Goal: Transaction & Acquisition: Purchase product/service

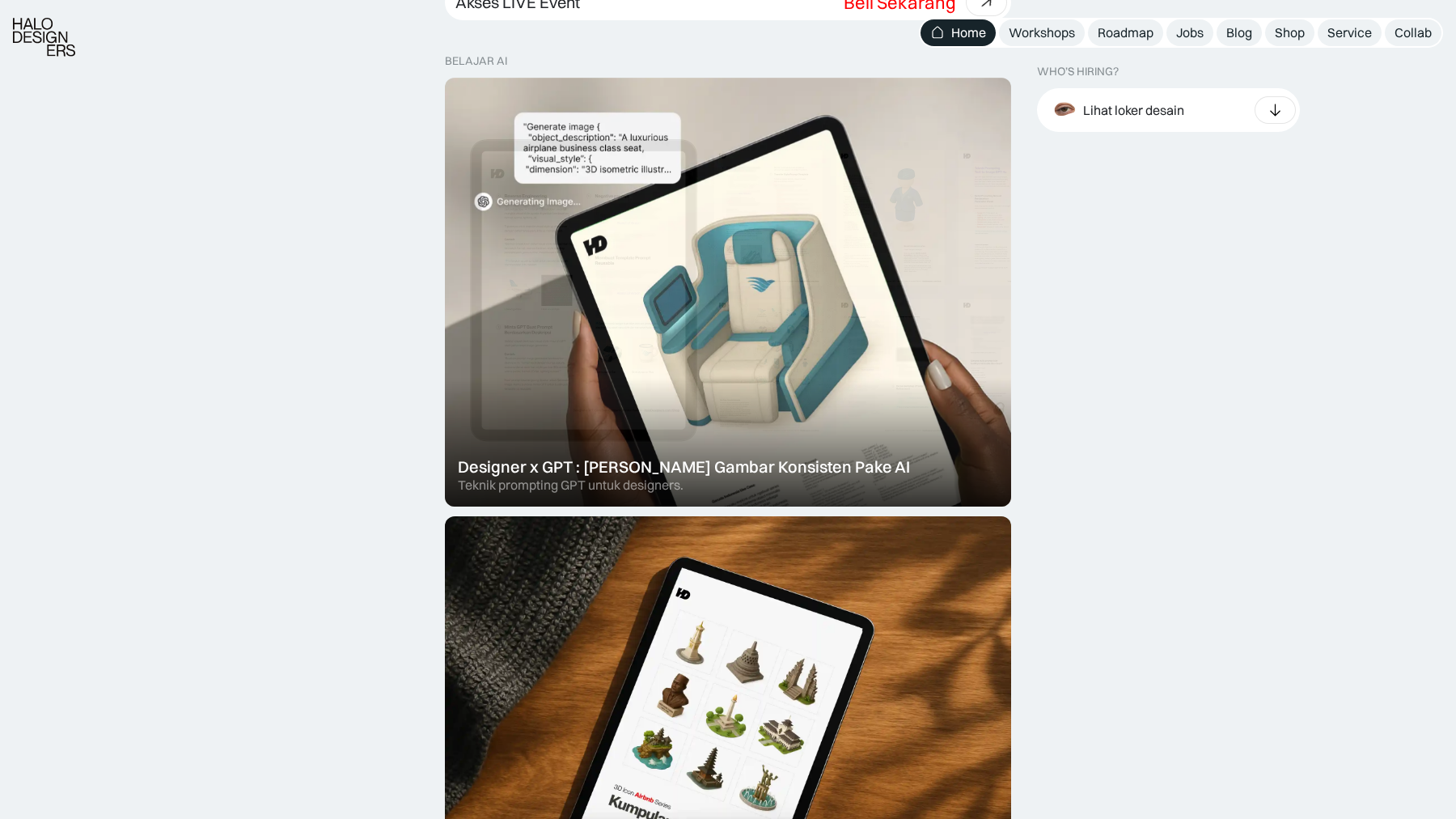
scroll to position [893, 0]
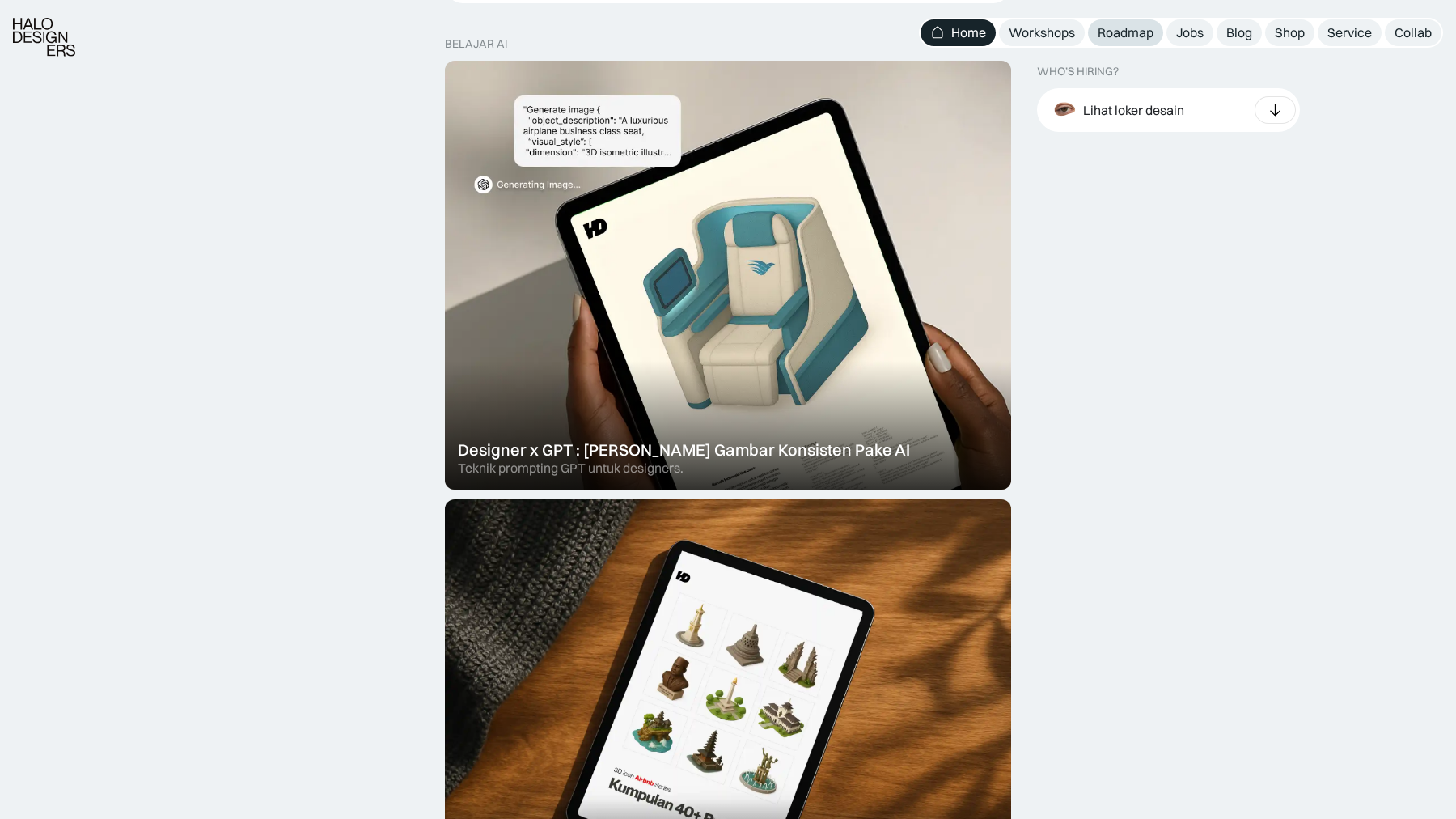
click at [1109, 31] on div "Roadmap" at bounding box center [1125, 32] width 56 height 17
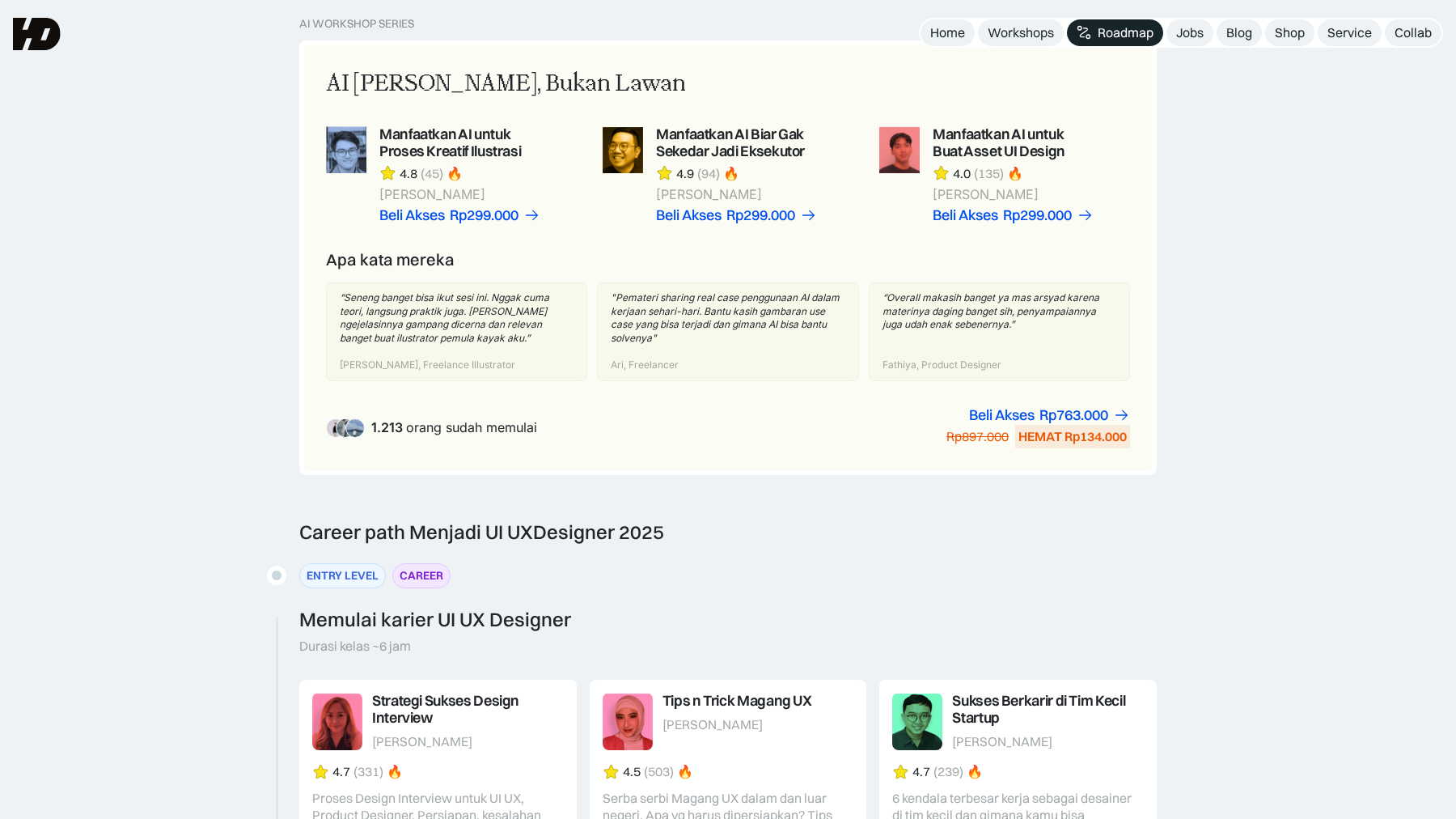
scroll to position [940, 0]
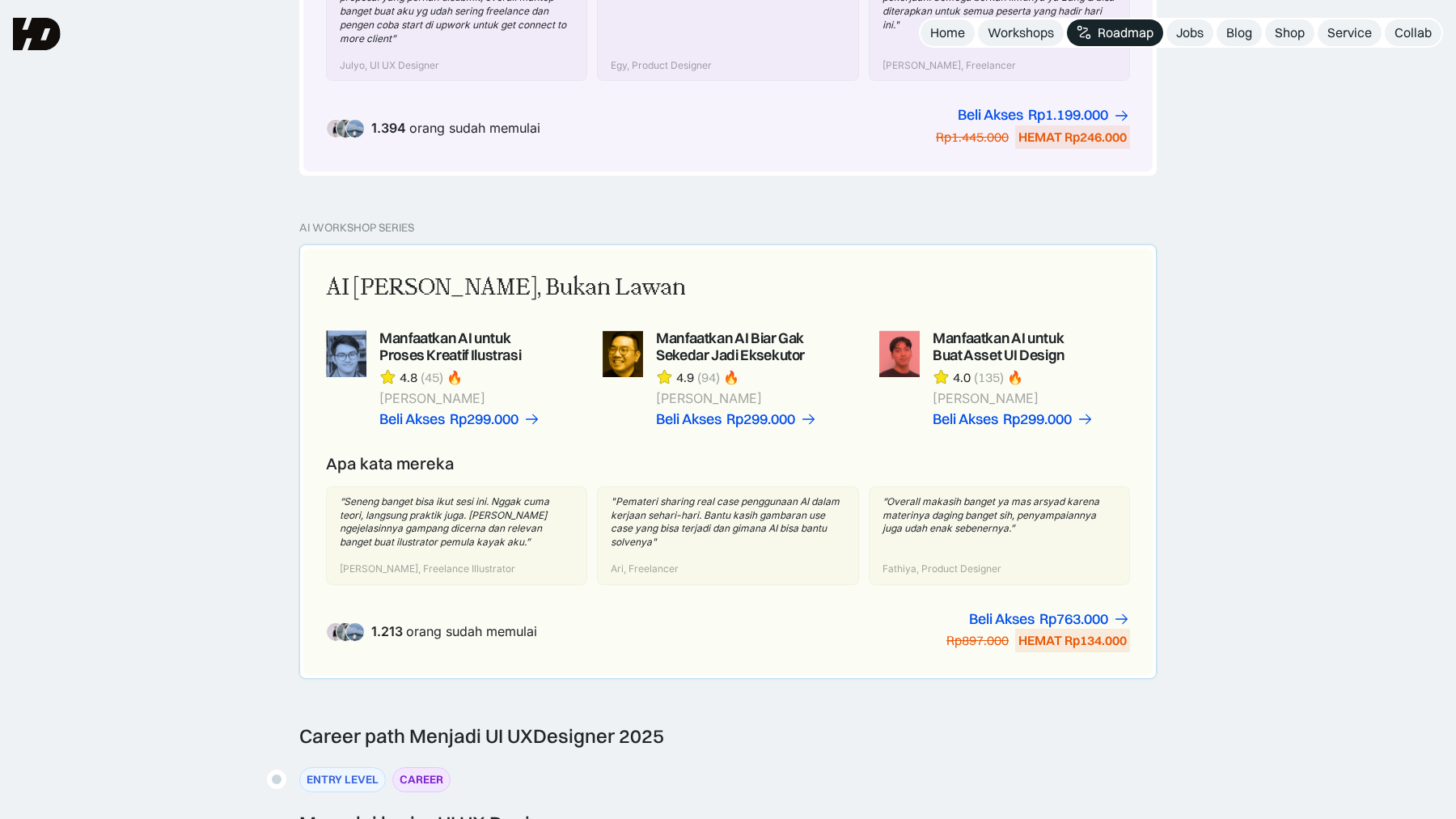
click at [1012, 338] on link at bounding box center [1005, 379] width 250 height 97
click at [995, 330] on link at bounding box center [1005, 379] width 250 height 97
click at [977, 335] on link at bounding box center [1005, 379] width 250 height 97
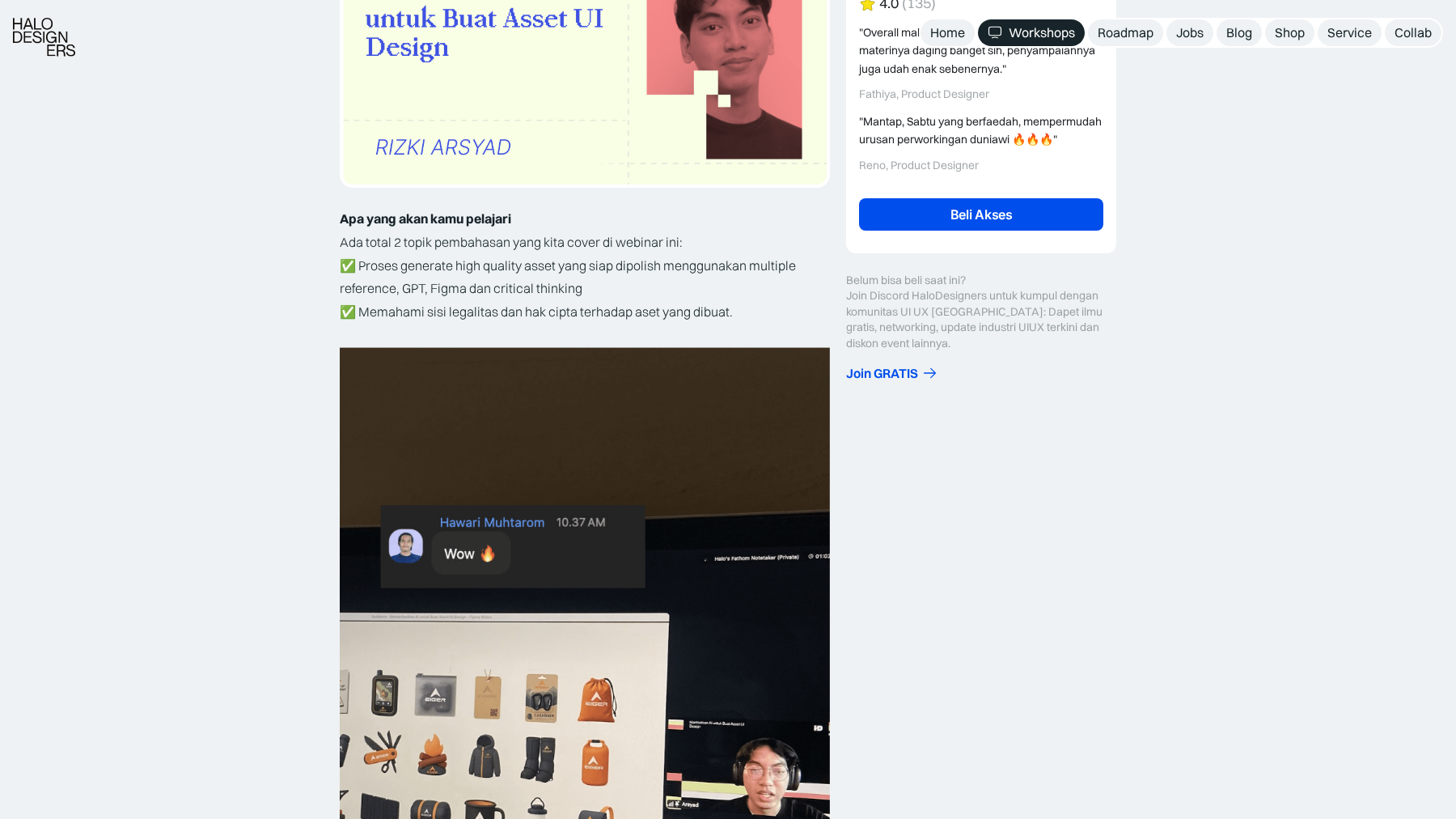
scroll to position [415, 0]
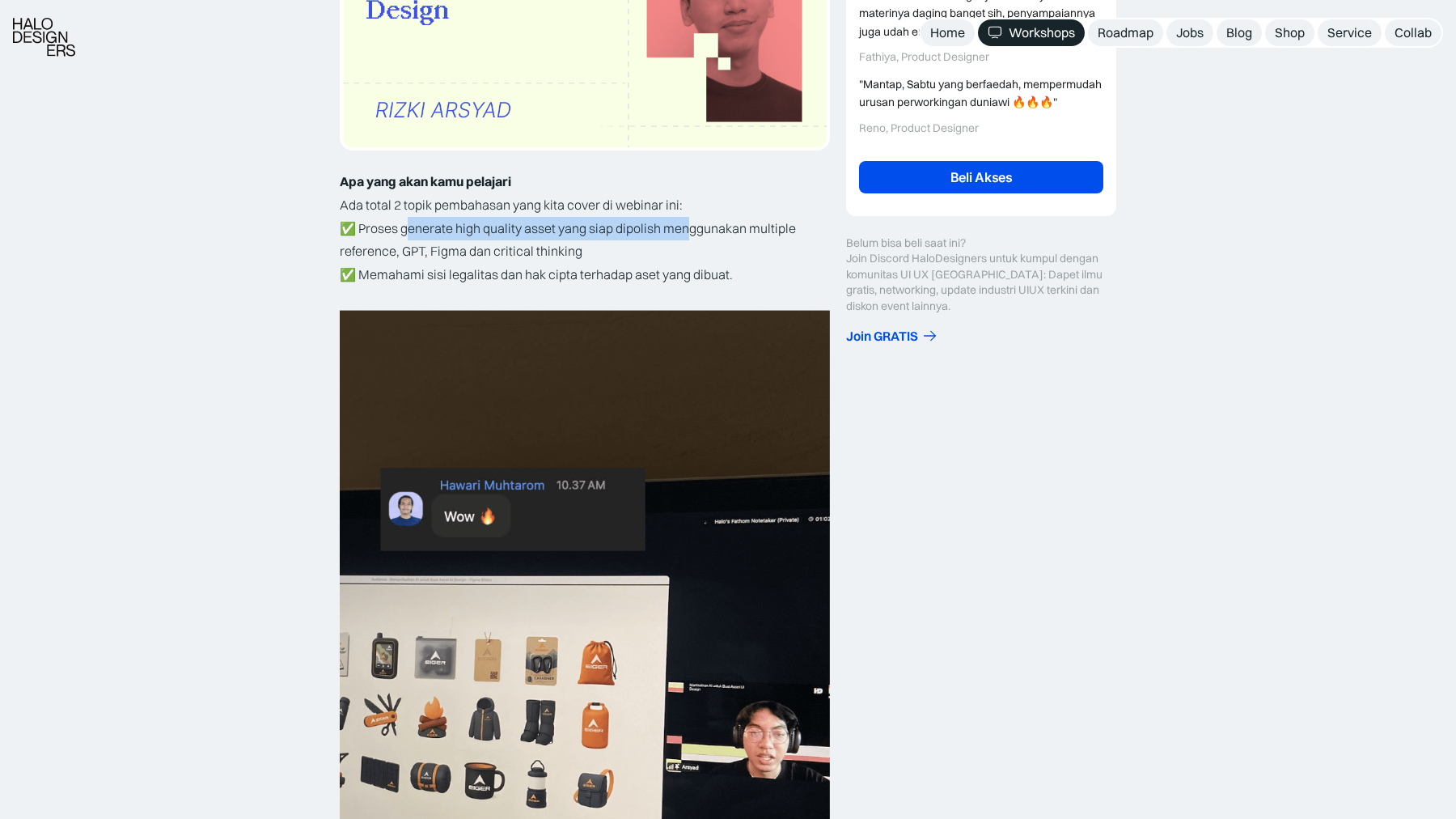
drag, startPoint x: 404, startPoint y: 222, endPoint x: 691, endPoint y: 223, distance: 287.0
click at [691, 223] on p "✅ Proses generate high quality asset yang siap dipolish menggunakan multiple re…" at bounding box center [585, 251] width 490 height 70
click at [582, 248] on p "✅ Proses generate high quality asset yang siap dipolish menggunakan multiple re…" at bounding box center [585, 251] width 490 height 70
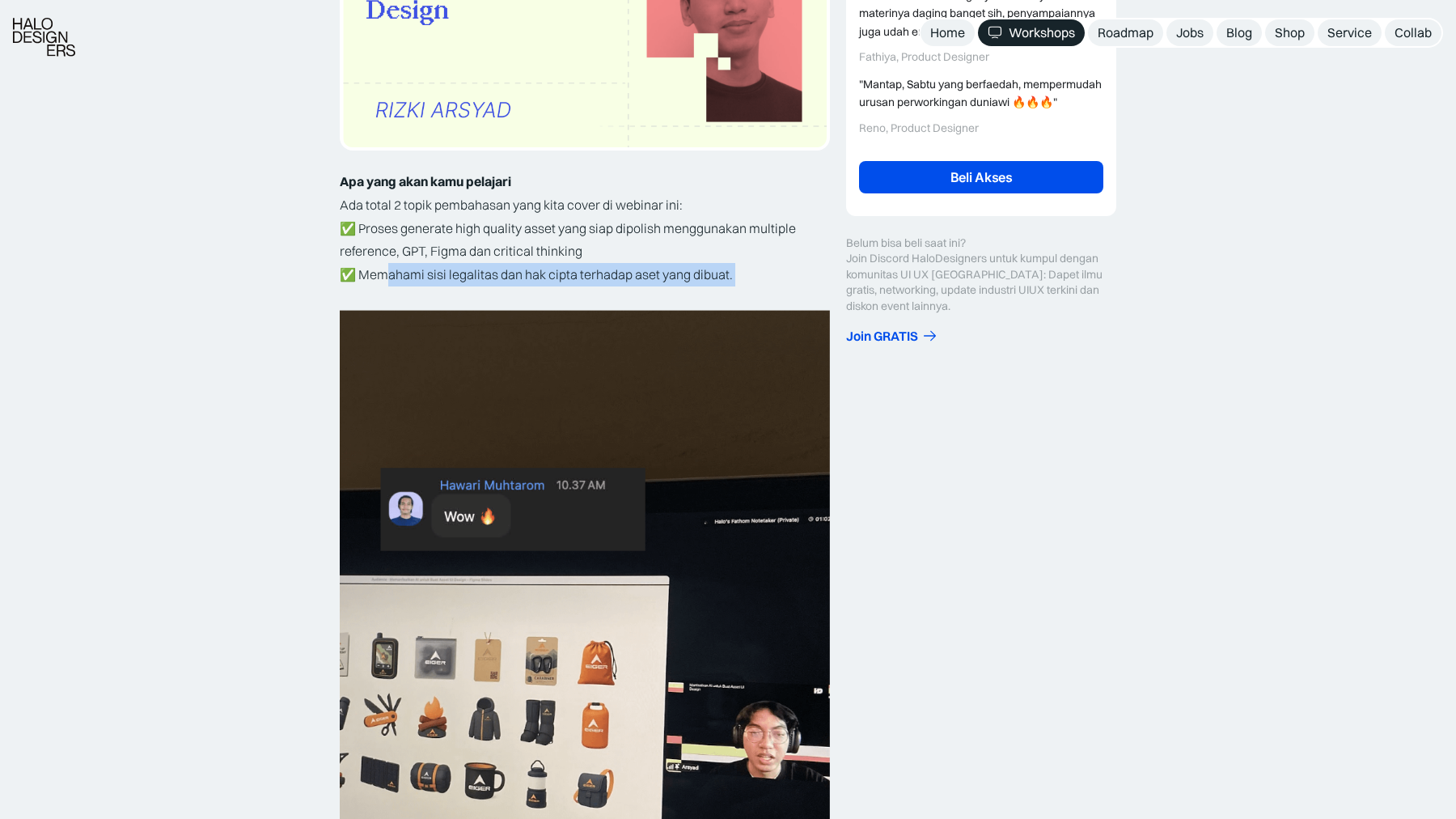
drag, startPoint x: 389, startPoint y: 267, endPoint x: 631, endPoint y: 287, distance: 242.8
click at [655, 253] on p "✅ Proses generate high quality asset yang siap dipolish menggunakan multiple re…" at bounding box center [585, 251] width 490 height 70
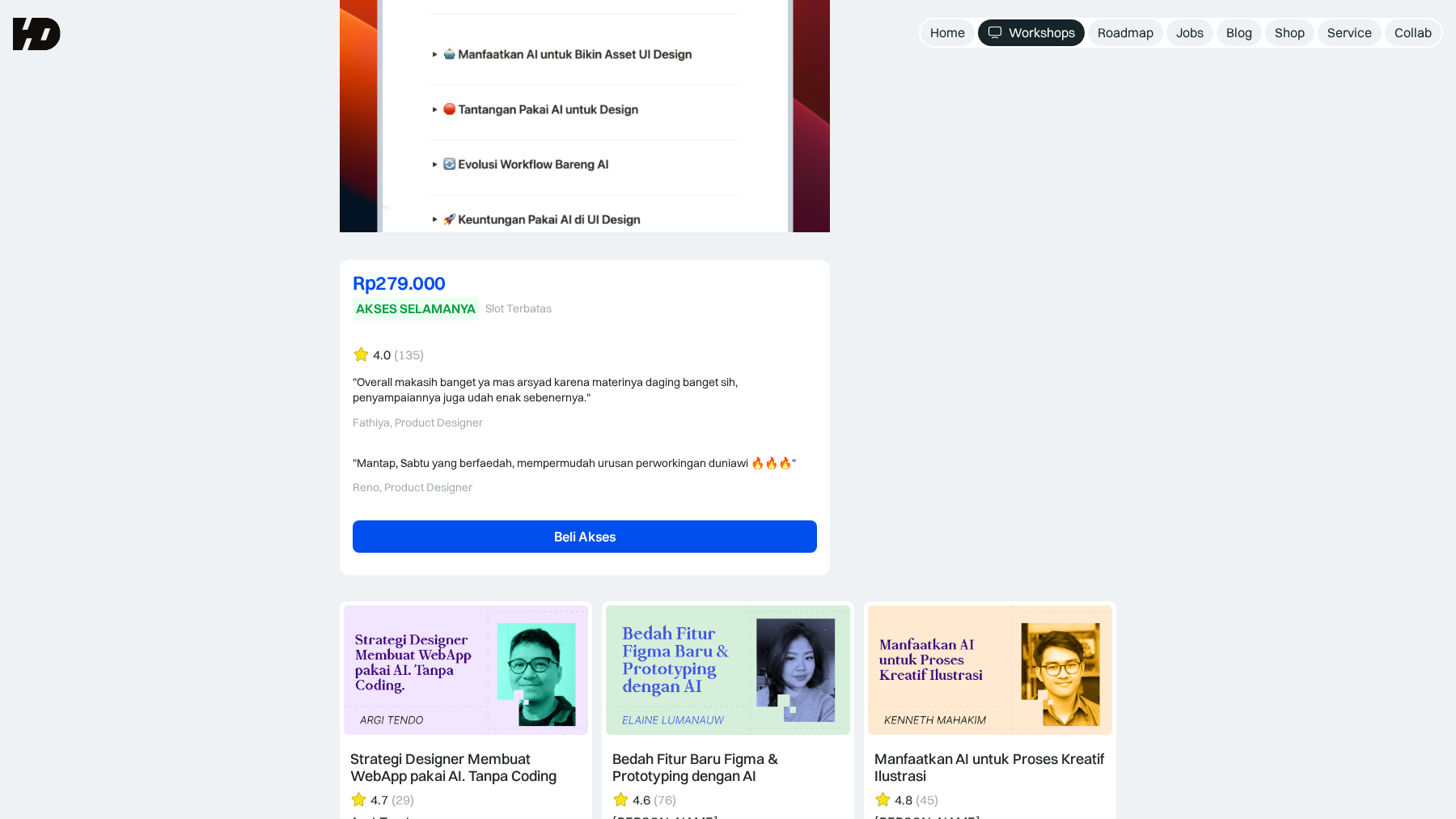
scroll to position [3509, 0]
click at [404, 522] on link "Beli Akses" at bounding box center [585, 537] width 465 height 33
